Goal: Transaction & Acquisition: Purchase product/service

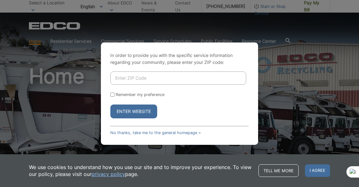
click at [111, 95] on input "Remember my preference" at bounding box center [112, 95] width 4 height 4
checkbox input "true"
click at [278, 42] on div "In order to provide you with the specific service information regarding your co…" at bounding box center [179, 93] width 359 height 187
click at [140, 132] on link "No thanks, take me to the general homepage >" at bounding box center [155, 132] width 91 height 5
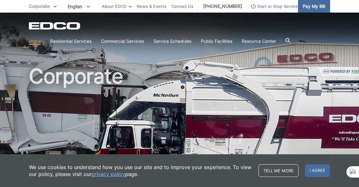
click at [308, 9] on span "Pay My Bill" at bounding box center [314, 6] width 22 height 7
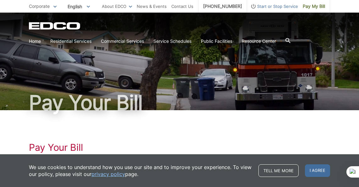
click at [272, 8] on span "Start or Stop Service" at bounding box center [272, 6] width 51 height 7
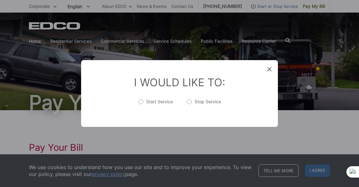
click at [191, 102] on label "Stop Service" at bounding box center [204, 104] width 34 height 13
radio input "true"
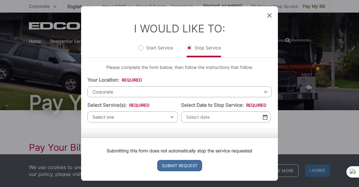
click at [268, 15] on icon at bounding box center [269, 15] width 4 height 4
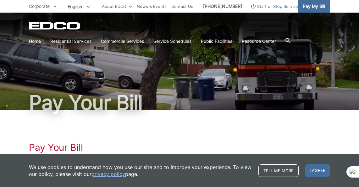
click at [310, 8] on span "Pay My Bill" at bounding box center [314, 6] width 22 height 7
click at [308, 3] on span "Pay My Bill" at bounding box center [314, 6] width 22 height 7
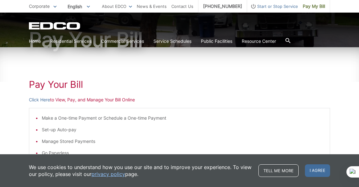
scroll to position [68, 0]
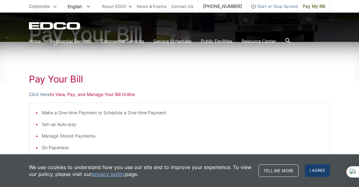
click at [319, 165] on span "I agree" at bounding box center [317, 170] width 25 height 13
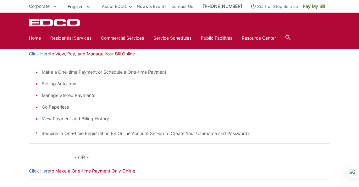
scroll to position [112, 0]
